Goal: Find specific page/section: Find specific page/section

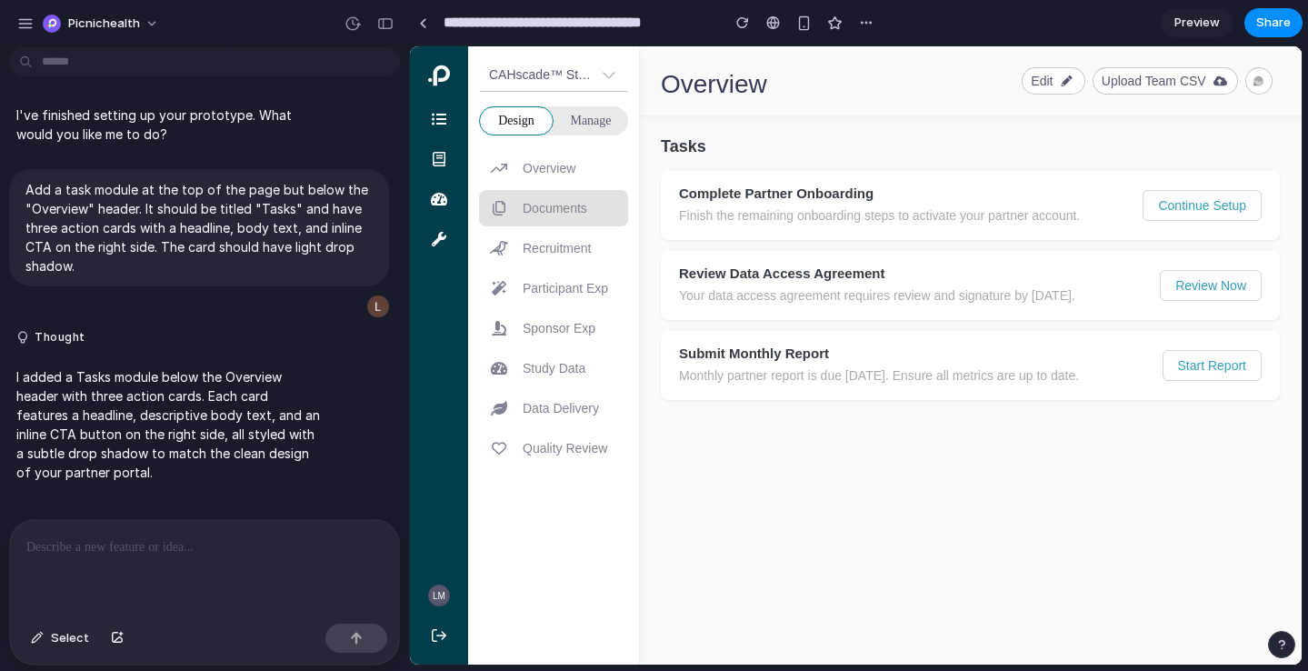
click at [502, 199] on div "Files Documents" at bounding box center [538, 208] width 97 height 18
click at [521, 242] on div "Crow icon Recruitment" at bounding box center [540, 248] width 101 height 18
click at [1210, 274] on button "Review Now" at bounding box center [1211, 285] width 100 height 29
click at [1193, 214] on button "Continue Setup" at bounding box center [1202, 205] width 117 height 29
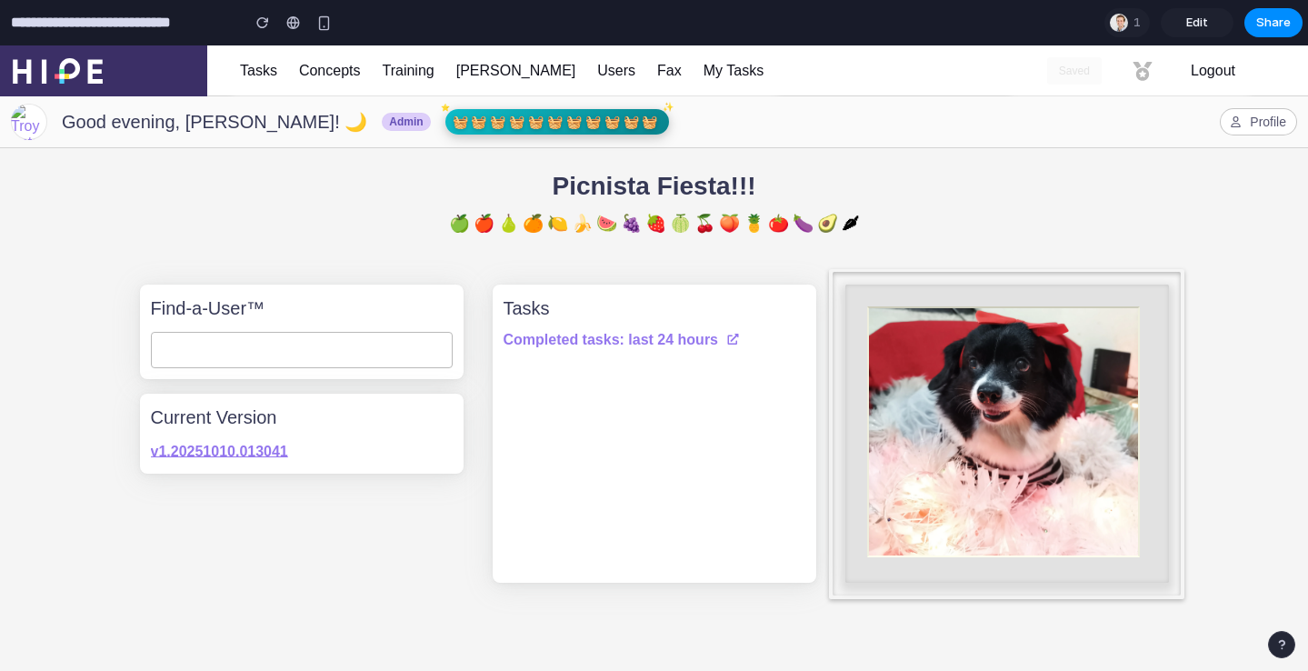
click at [253, 130] on span "Good evening, Troy Astorino! 🌙" at bounding box center [214, 122] width 305 height 20
click at [1227, 114] on div "Profile" at bounding box center [1258, 121] width 77 height 27
click at [733, 361] on div "Tasks Completed tasks: last 24 hours External link icon" at bounding box center [655, 433] width 324 height 298
